Goal: Navigation & Orientation: Find specific page/section

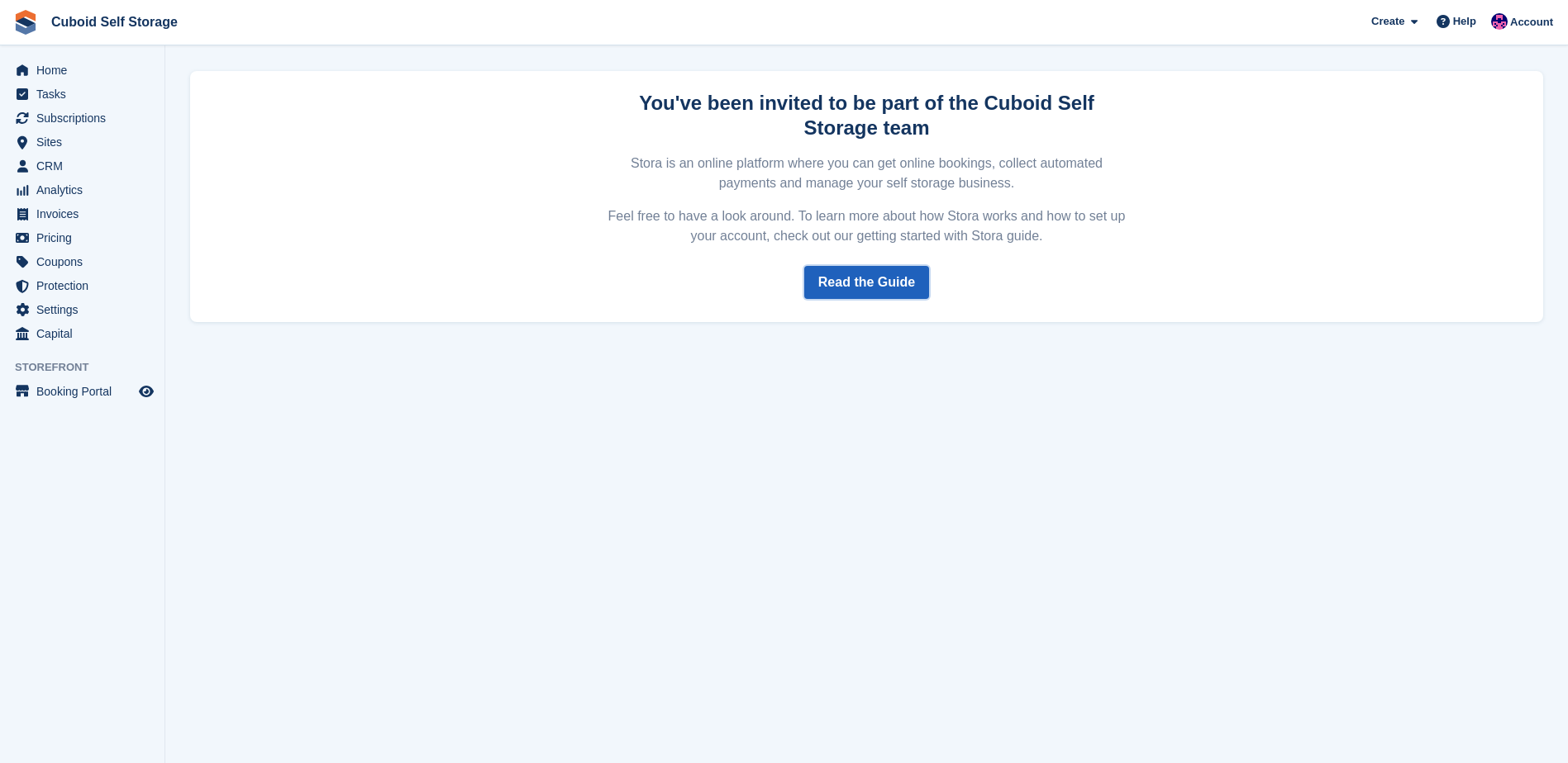
click at [848, 277] on link "Read the Guide" at bounding box center [867, 283] width 125 height 33
click at [46, 65] on span "Home" at bounding box center [85, 70] width 99 height 23
